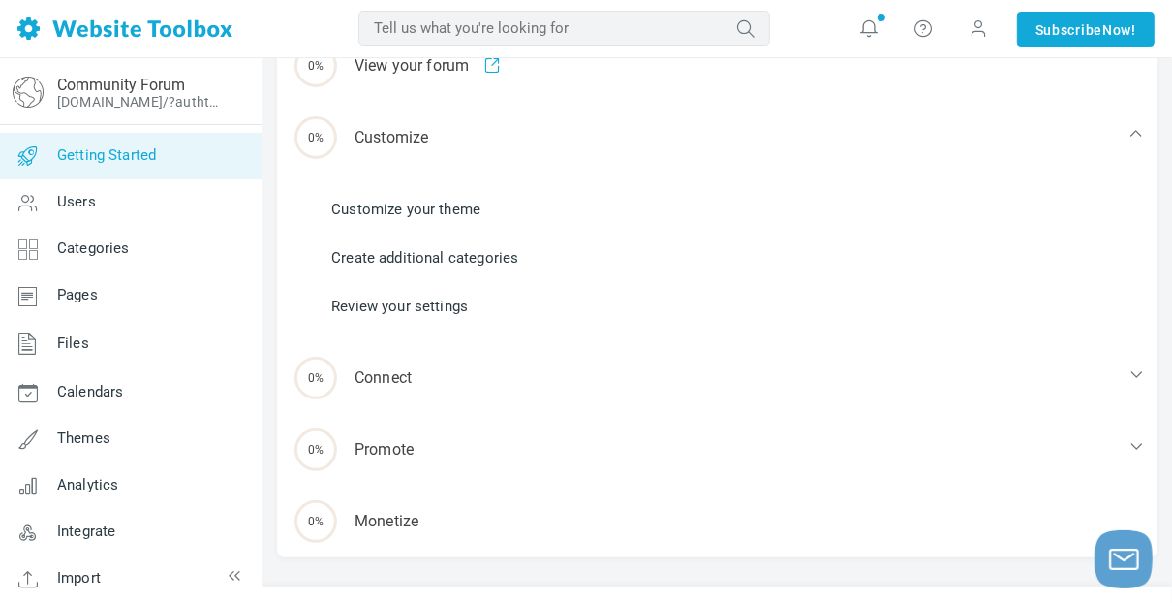
scroll to position [323, 0]
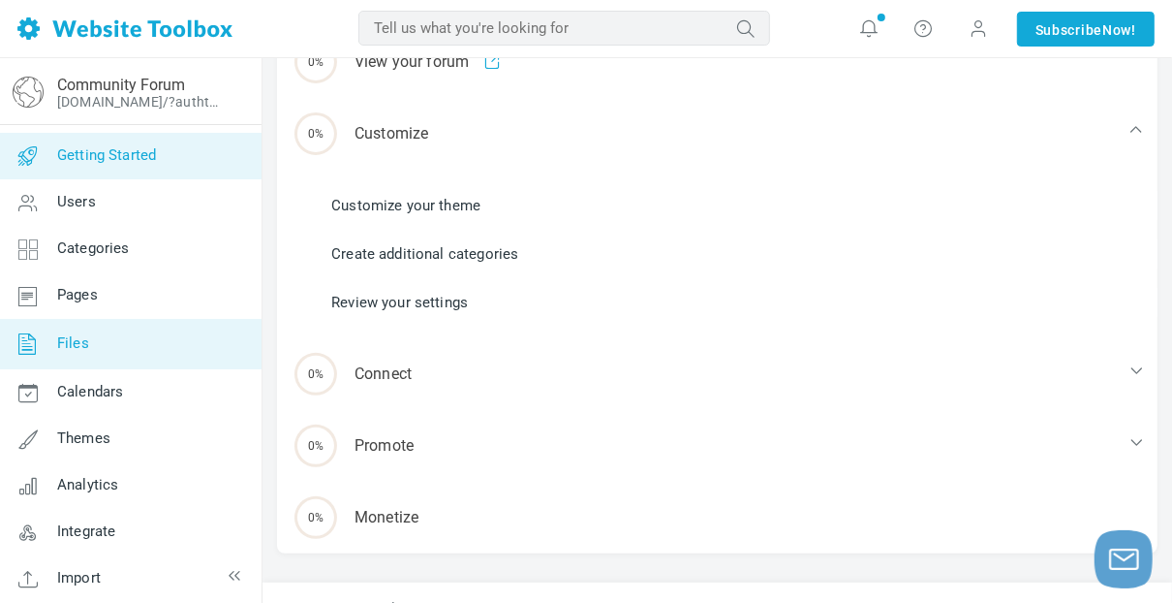
click at [88, 350] on link "Files" at bounding box center [130, 344] width 263 height 50
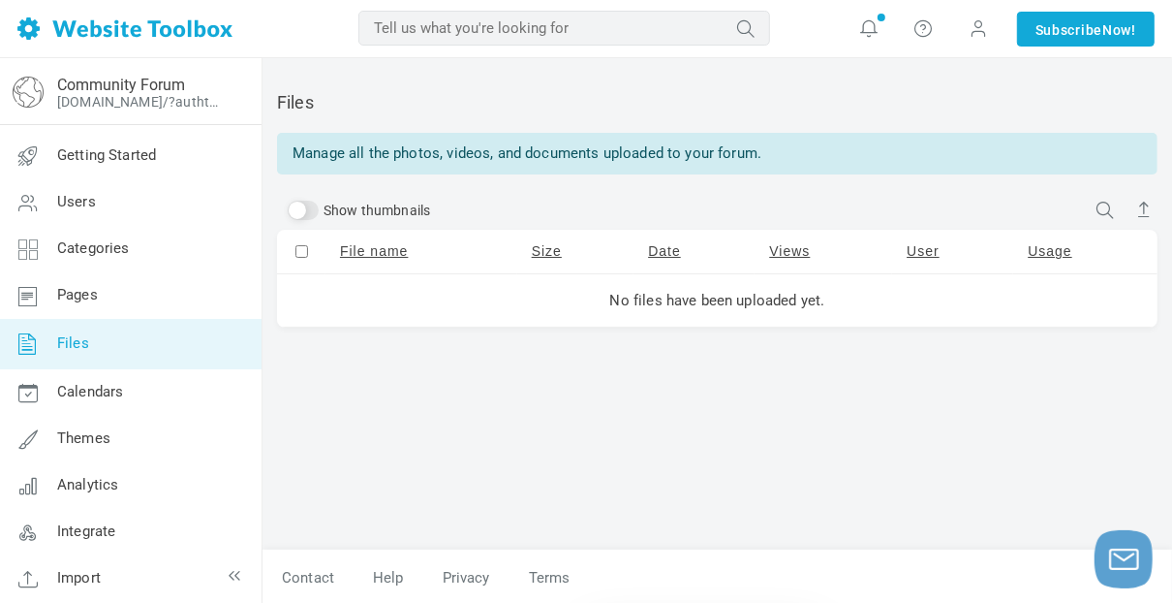
click at [62, 34] on img at bounding box center [124, 28] width 215 height 22
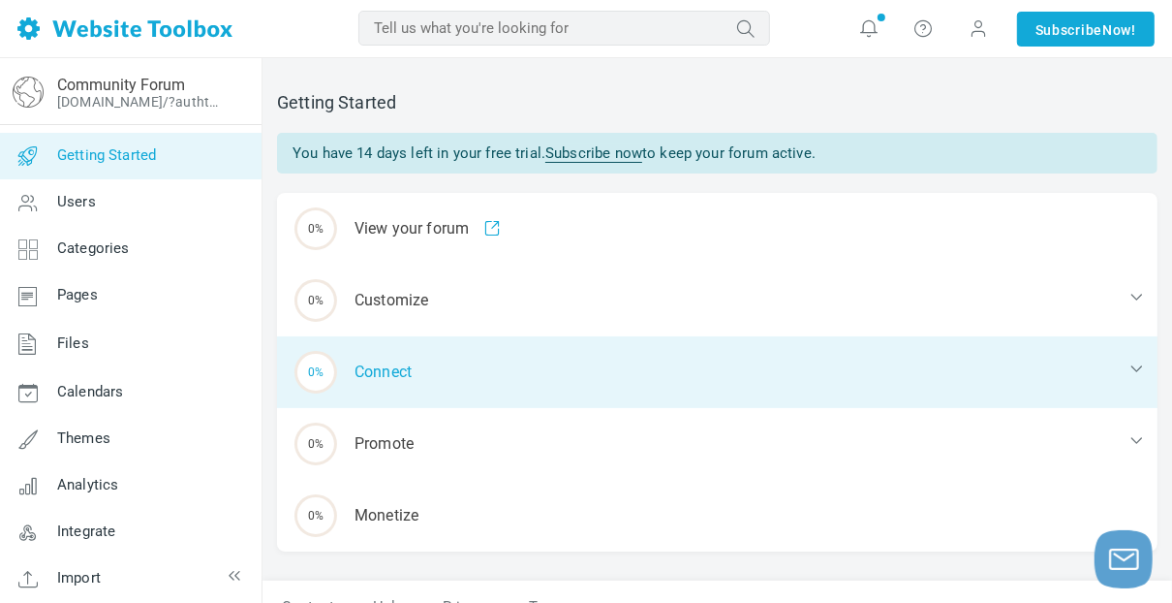
click at [385, 379] on div "0% Connect" at bounding box center [717, 372] width 881 height 72
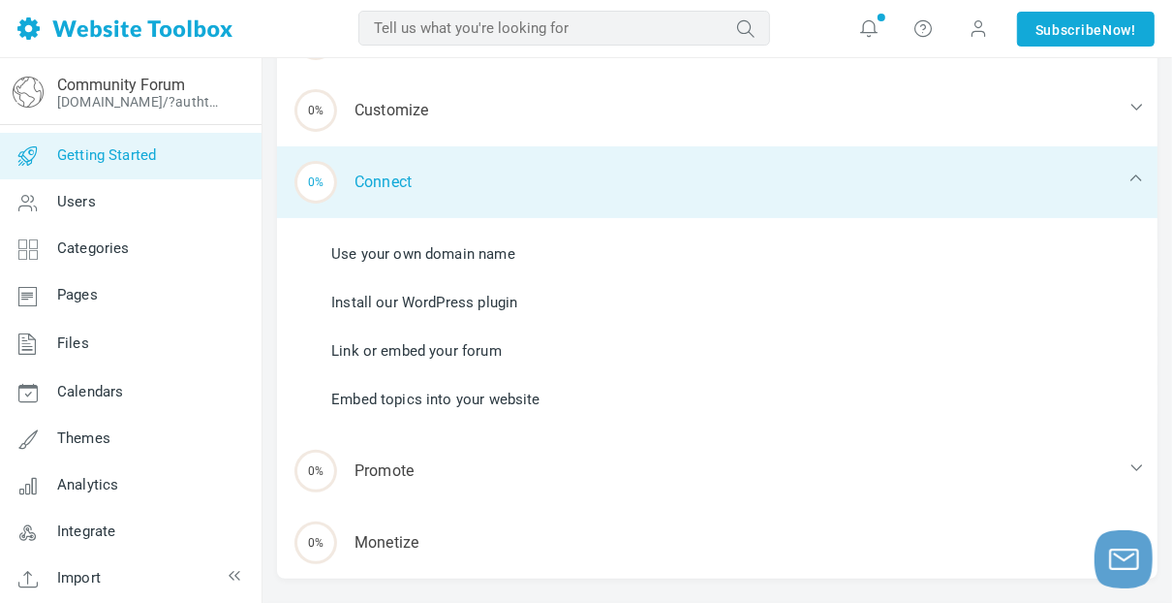
scroll to position [194, 0]
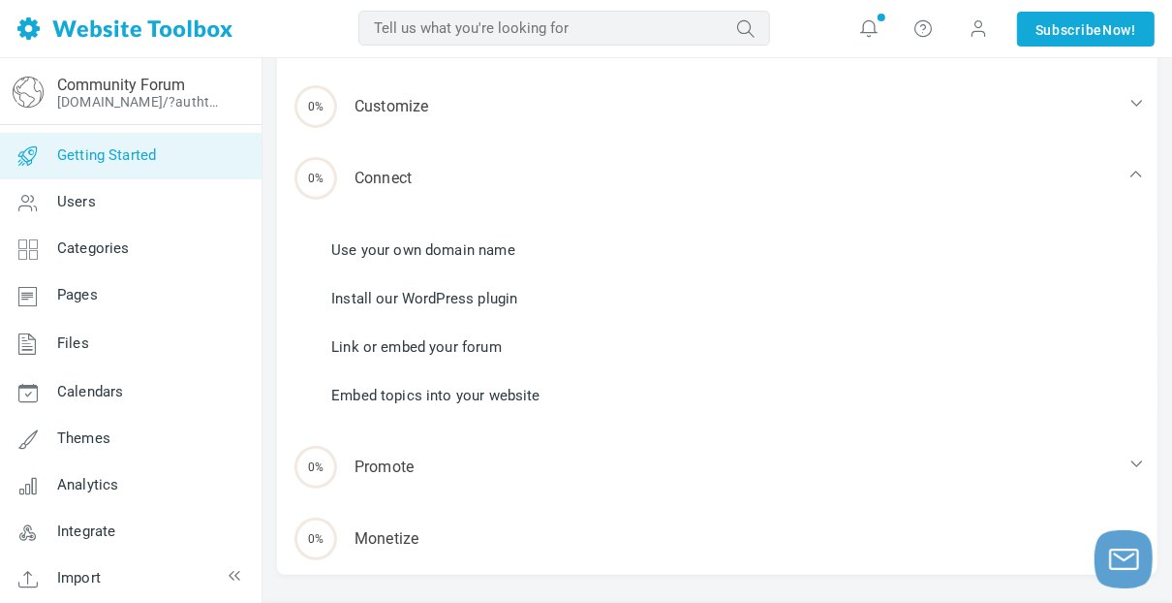
click at [434, 301] on link "Install our WordPress plugin" at bounding box center [424, 298] width 186 height 21
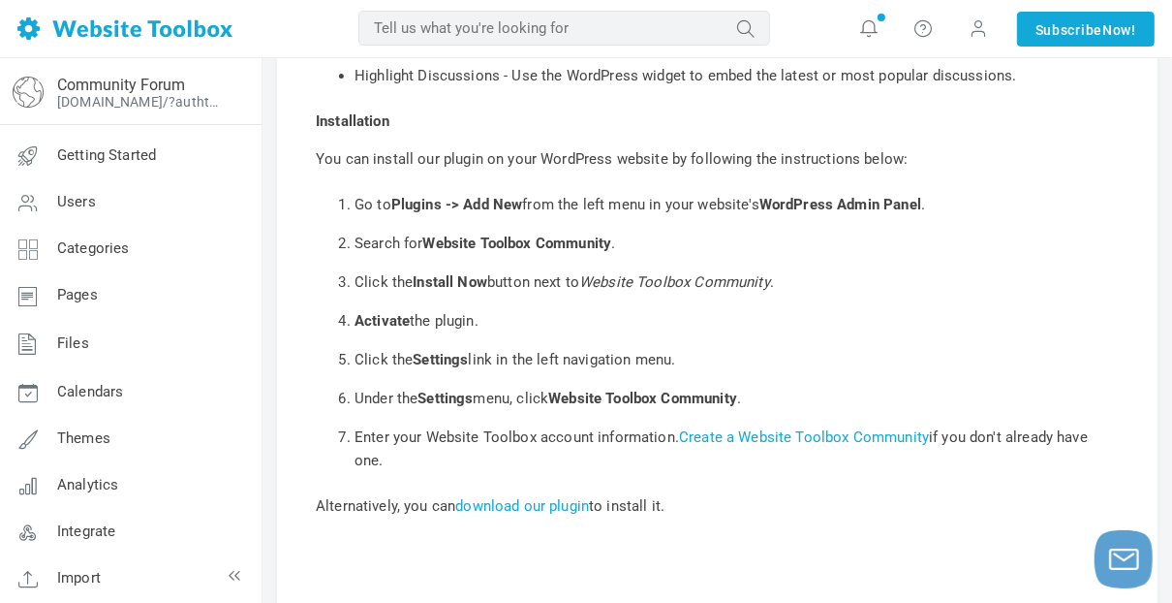
scroll to position [323, 0]
